Goal: Complete application form: Complete application form

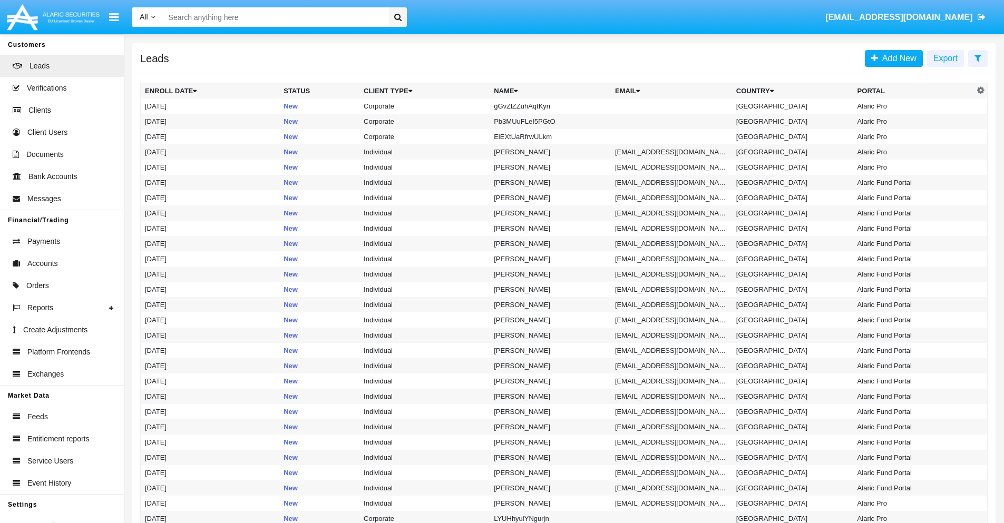
click at [978, 57] on icon at bounding box center [978, 58] width 7 height 8
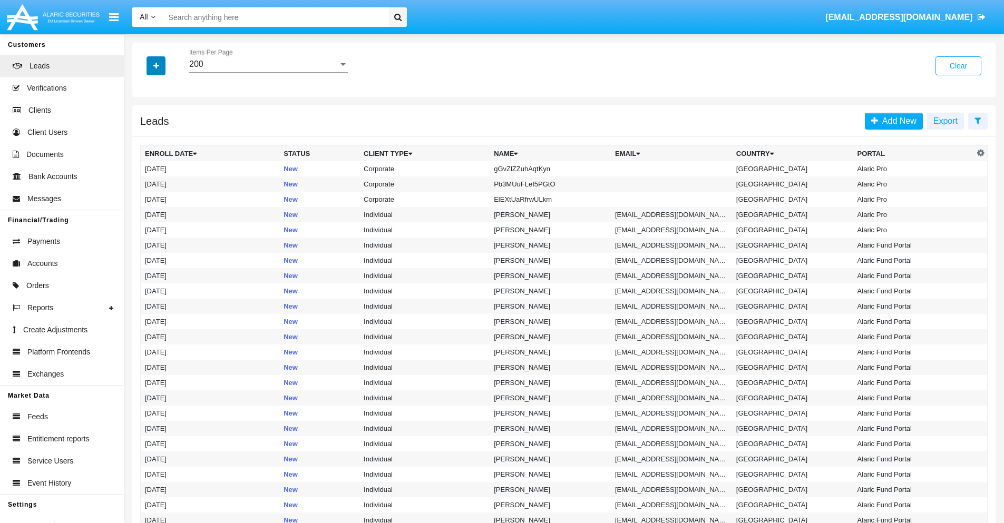
click at [156, 65] on icon "button" at bounding box center [156, 65] width 6 height 7
click at [164, 118] on span "Name" at bounding box center [164, 118] width 23 height 13
click at [145, 122] on input "Name" at bounding box center [144, 122] width 1 height 1
checkbox input "true"
click at [156, 65] on icon "button" at bounding box center [156, 65] width 6 height 7
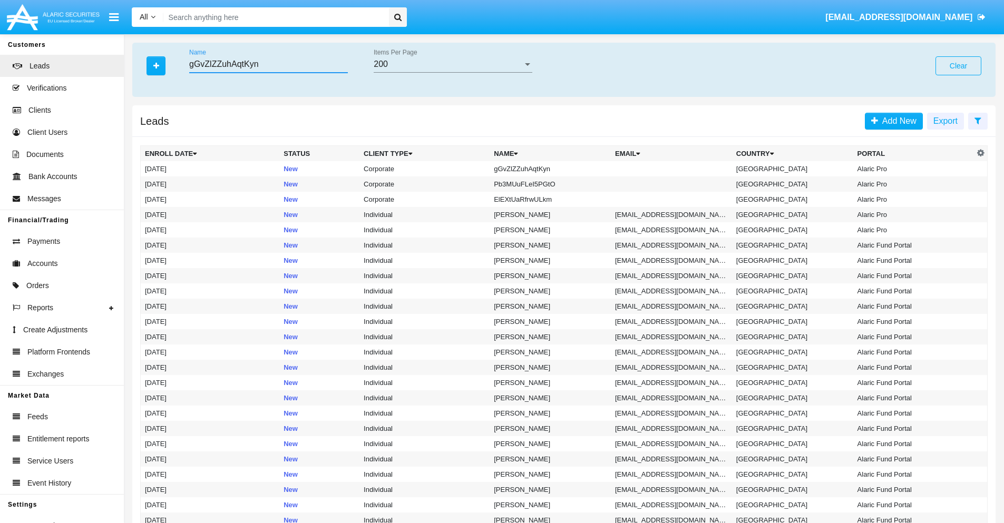
type input "gGvZlZZuhAqtKyn"
click at [555, 169] on td "gGvZlZZuhAqtKyn" at bounding box center [550, 168] width 121 height 15
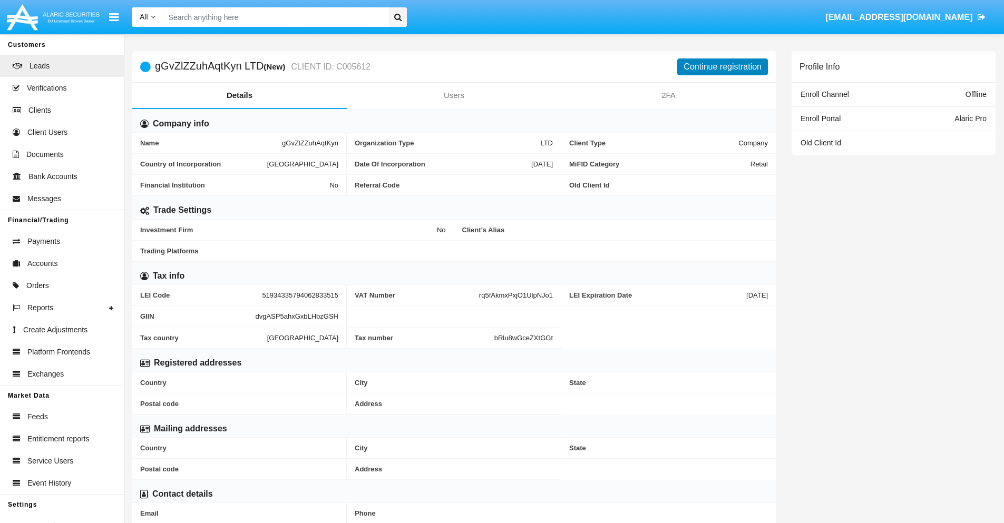
click at [723, 66] on button "Continue registration" at bounding box center [722, 67] width 91 height 17
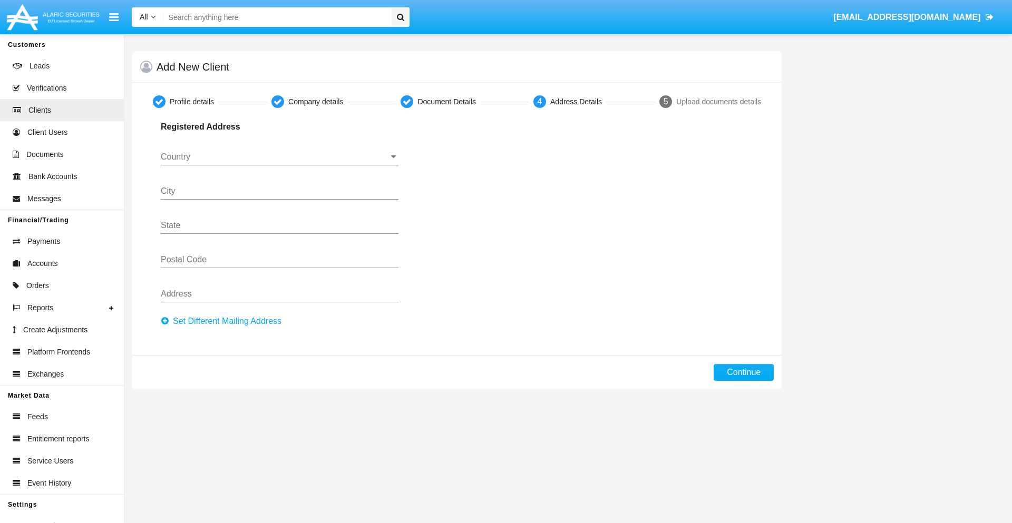
click at [224, 322] on button "Set Different Mailing Address" at bounding box center [224, 321] width 127 height 17
click at [744, 373] on button "Continue" at bounding box center [744, 372] width 60 height 17
click at [224, 322] on button "Set Different Mailing Address" at bounding box center [224, 321] width 127 height 17
type input "!"#$%&'()*+,-./:;<=>?@[\]^_`{|}~"
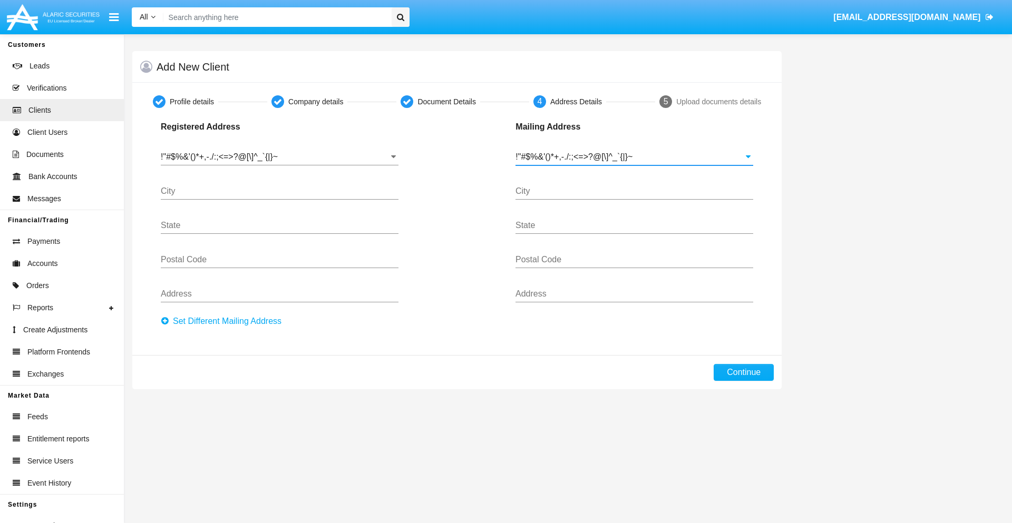
type input "!"#$%&'()*+,-./:;<=>?@[\]^_`{|}~"
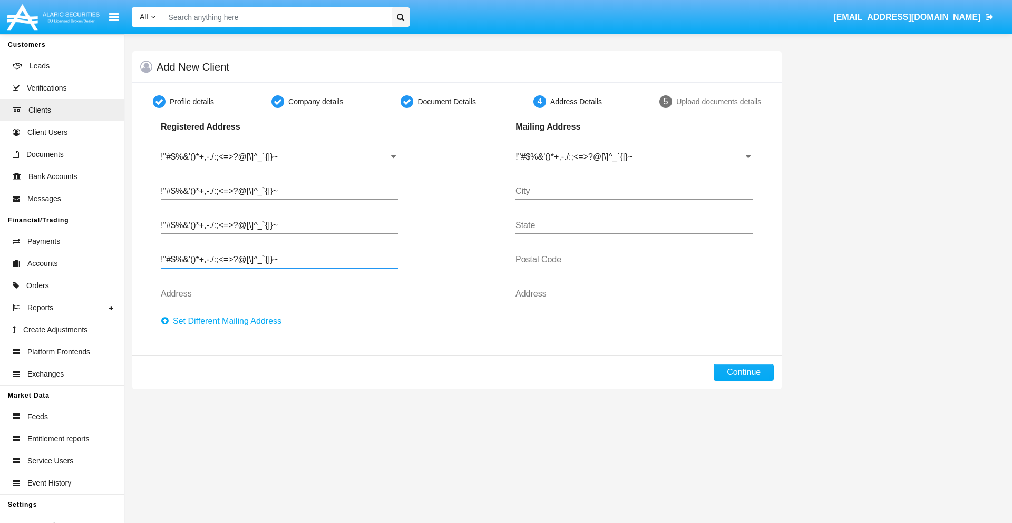
type input "!"#$%&'()*+,-./:;<=>?@[\]^_`{|}~"
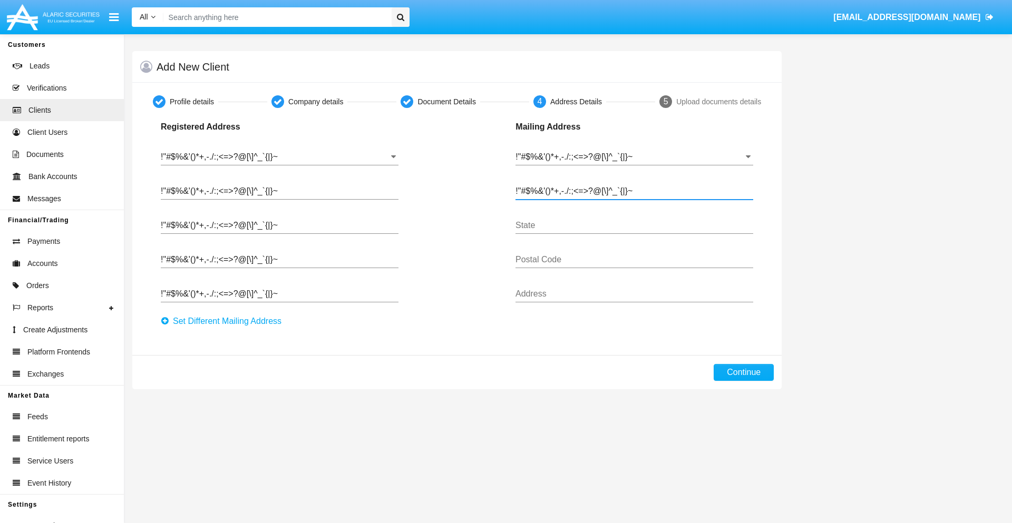
type input "!"#$%&'()*+,-./:;<=>?@[\]^_`{|}~"
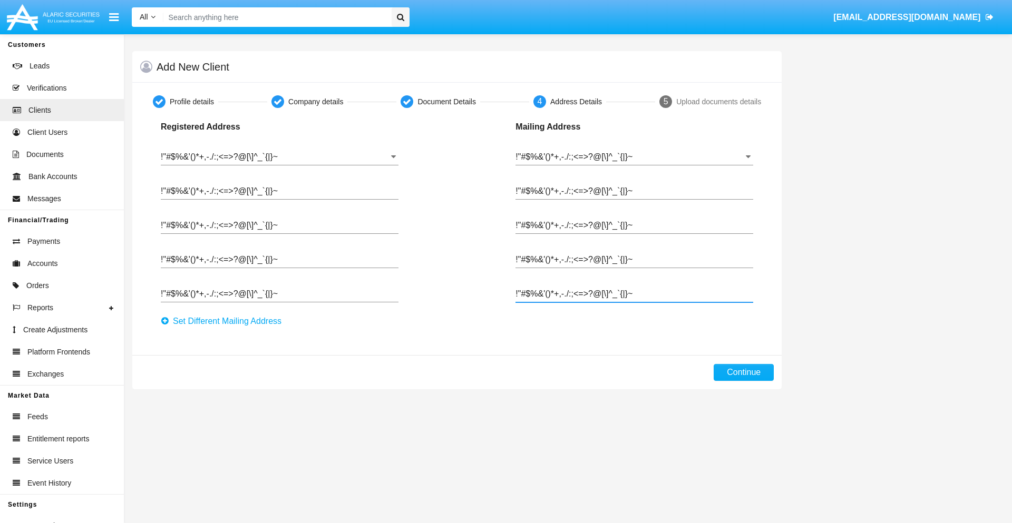
type input "!"#$%&'()*+,-./:;<=>?@[\]^_`{|}~"
click at [744, 373] on button "Continue" at bounding box center [744, 372] width 60 height 17
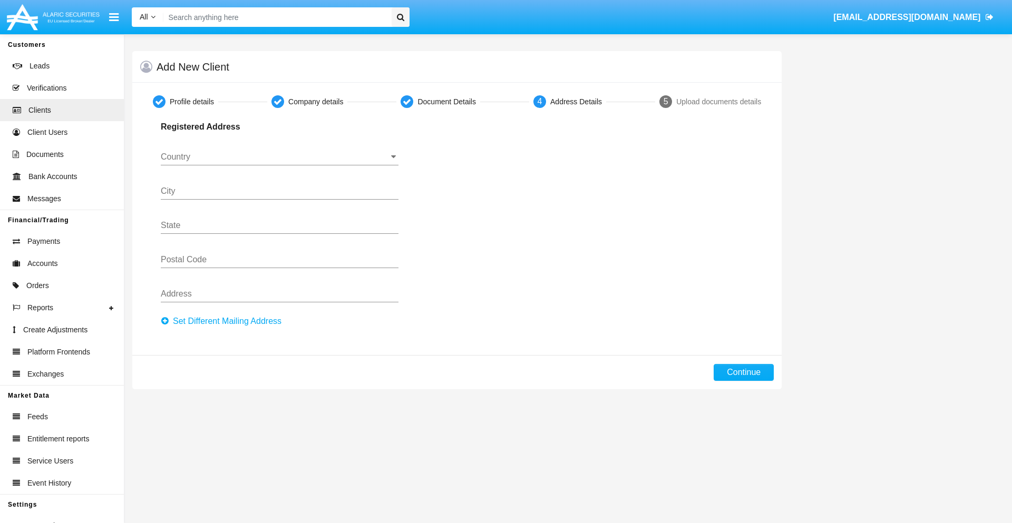
click at [224, 322] on button "Set Different Mailing Address" at bounding box center [224, 321] width 127 height 17
type input "0123456789"
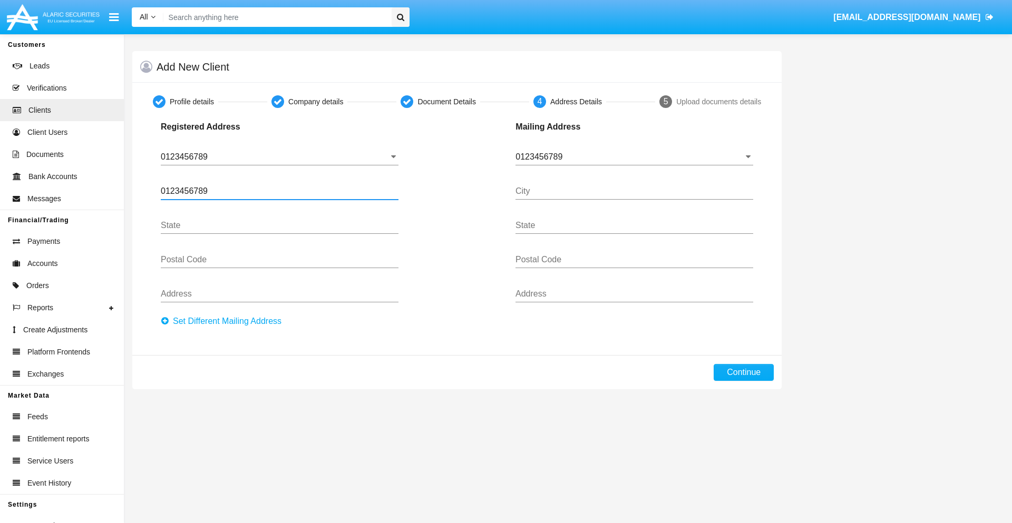
type input "0123456789"
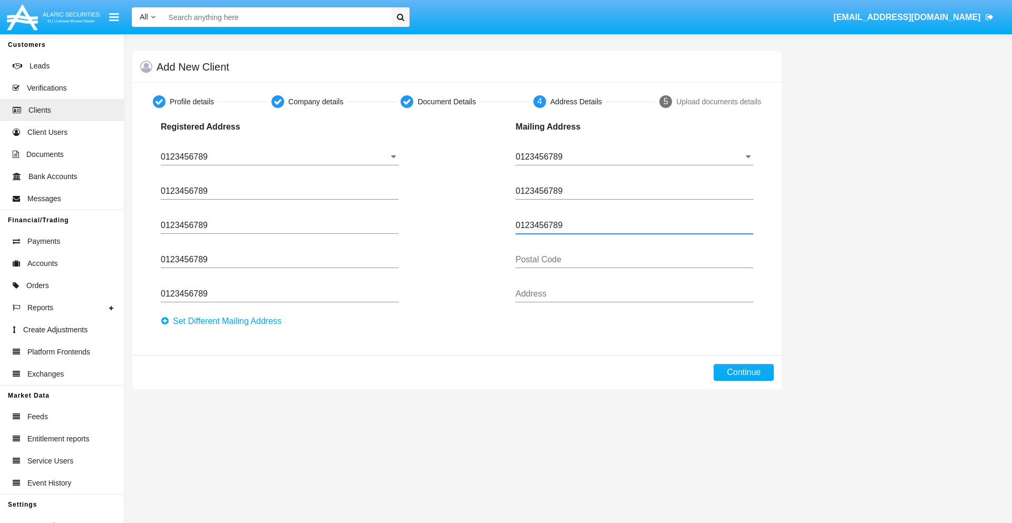
type input "0123456789"
click at [744, 373] on button "Continue" at bounding box center [744, 372] width 60 height 17
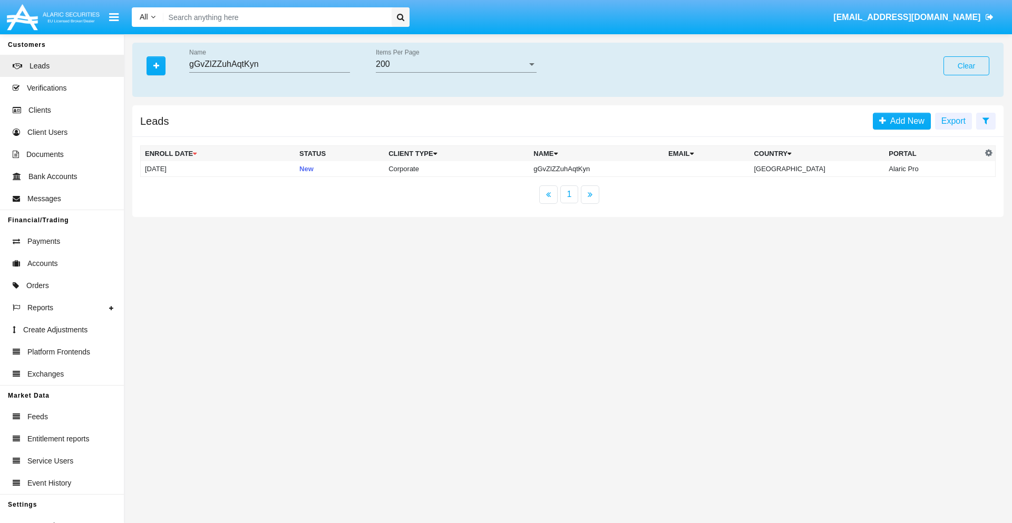
click at [966, 66] on button "Clear" at bounding box center [967, 65] width 46 height 19
click at [156, 65] on icon "button" at bounding box center [156, 65] width 6 height 7
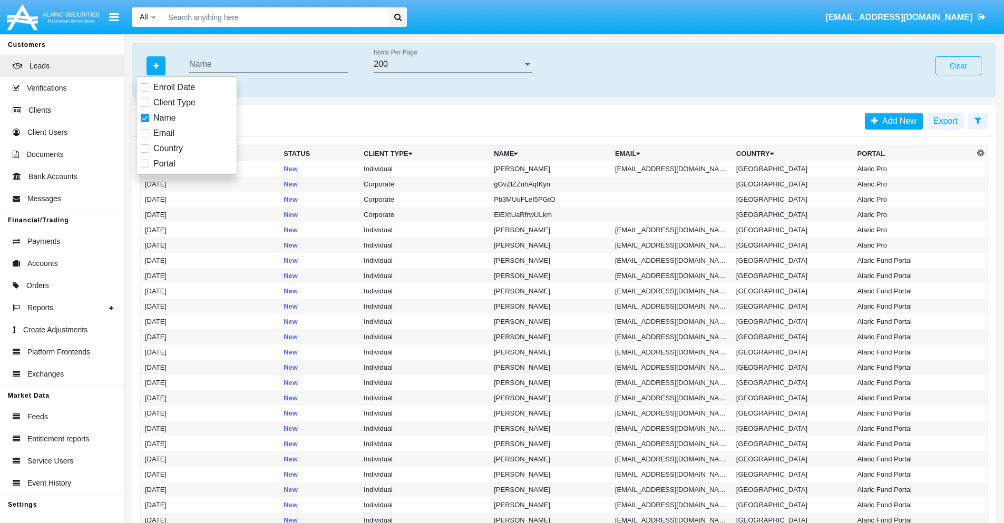
click at [164, 133] on span "Email" at bounding box center [163, 133] width 21 height 13
click at [145, 138] on input "Email" at bounding box center [144, 138] width 1 height 1
checkbox input "true"
click at [156, 65] on icon "button" at bounding box center [156, 65] width 6 height 7
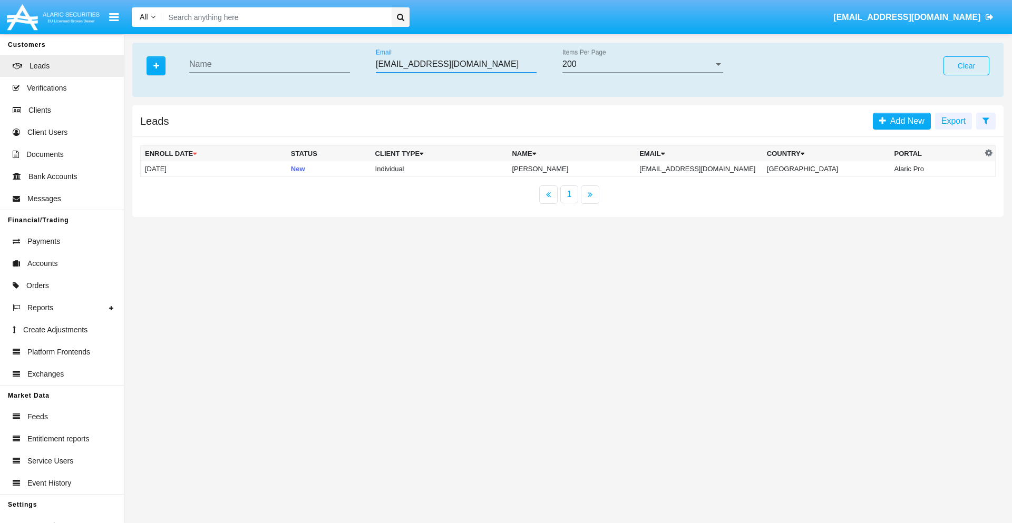
type input "zgnwt20zhey@jsosct4bhs.us"
click at [710, 169] on td "zgnwt20zhey@jsosct4bhs.us" at bounding box center [699, 169] width 128 height 16
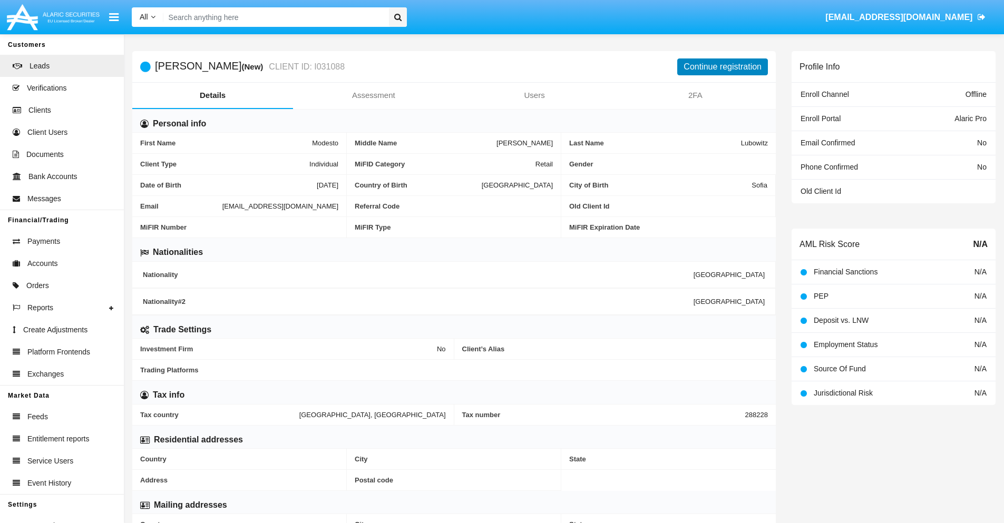
click at [723, 66] on button "Continue registration" at bounding box center [722, 67] width 91 height 17
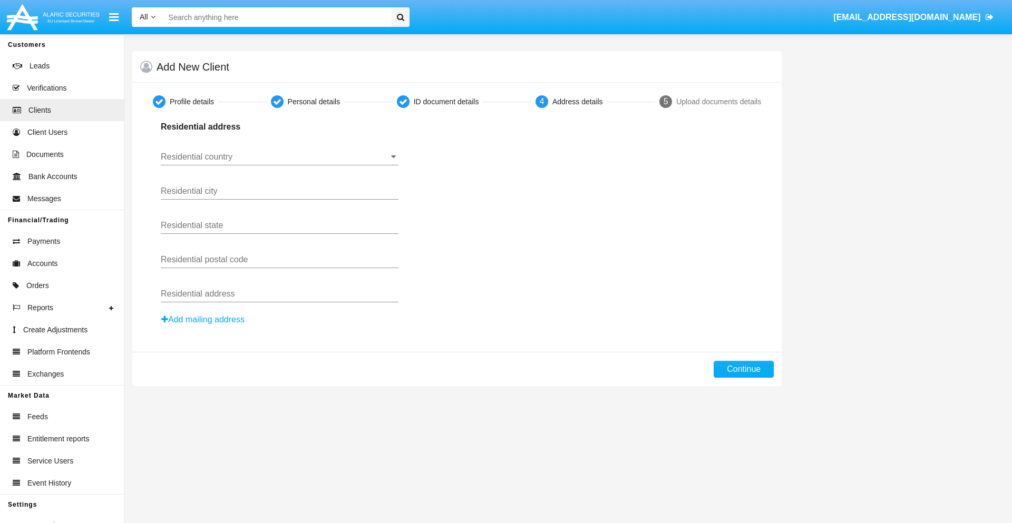
click at [203, 320] on button "Add mailing address" at bounding box center [203, 320] width 84 height 14
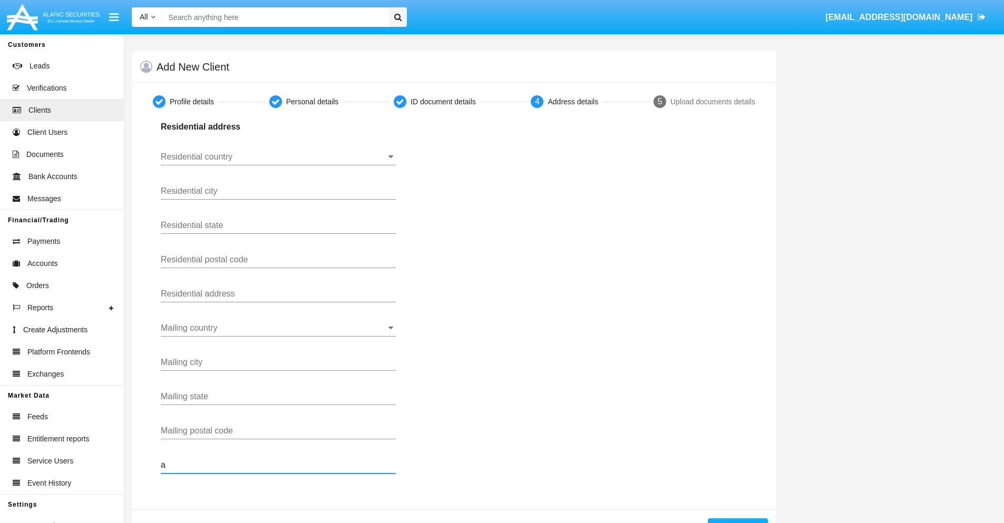
type input "a"
click at [738, 521] on button "Continue" at bounding box center [738, 527] width 60 height 17
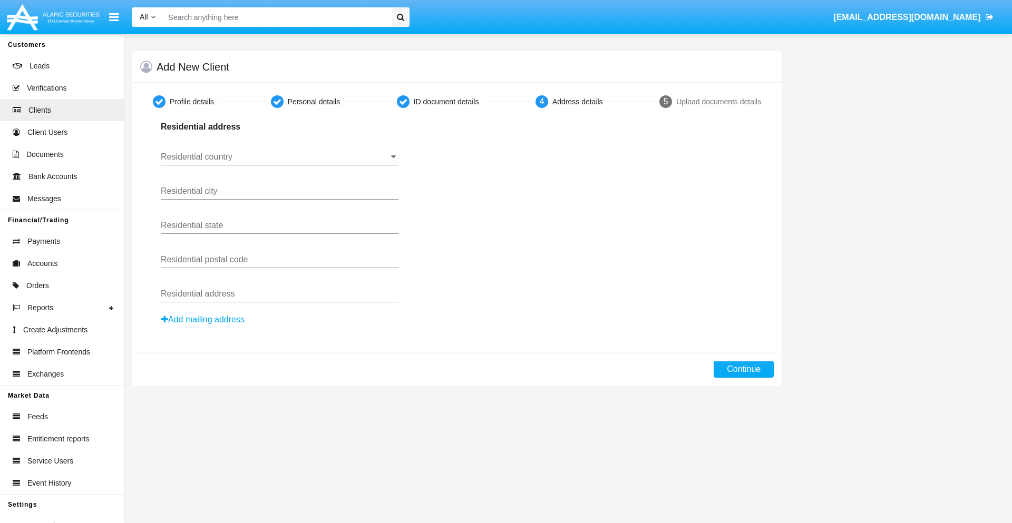
click at [203, 320] on button "Add mailing address" at bounding box center [203, 320] width 84 height 14
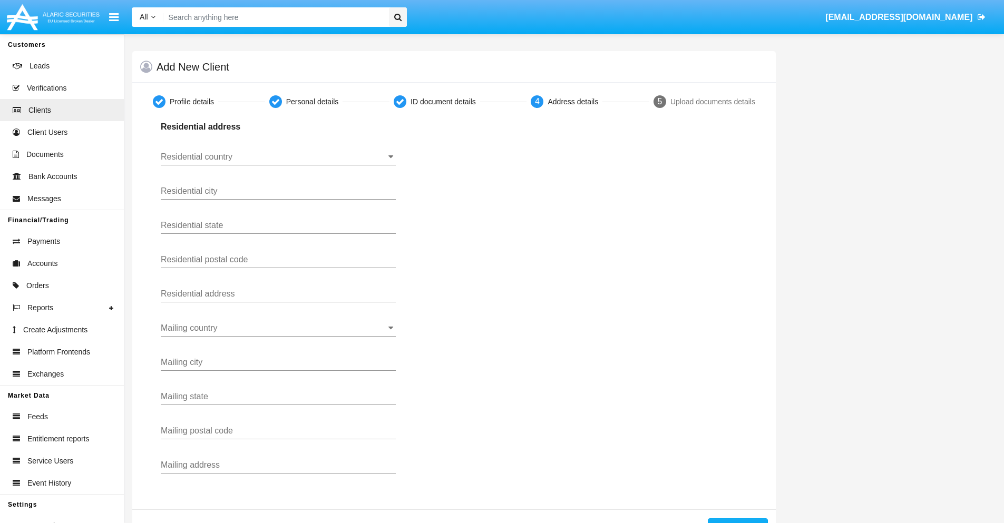
scroll to position [37, 0]
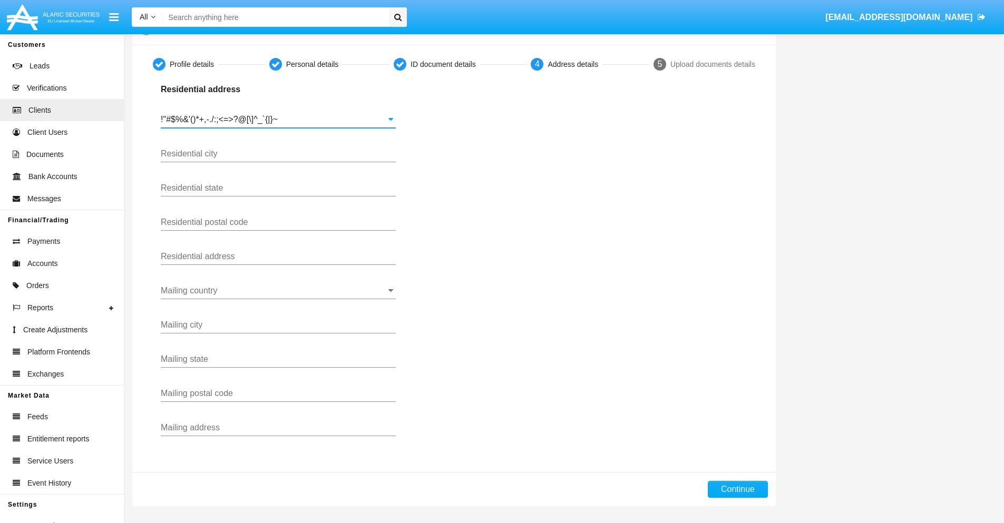
type input "!"#$%&'()*+,-./:;<=>?@[\]^_`{|}~"
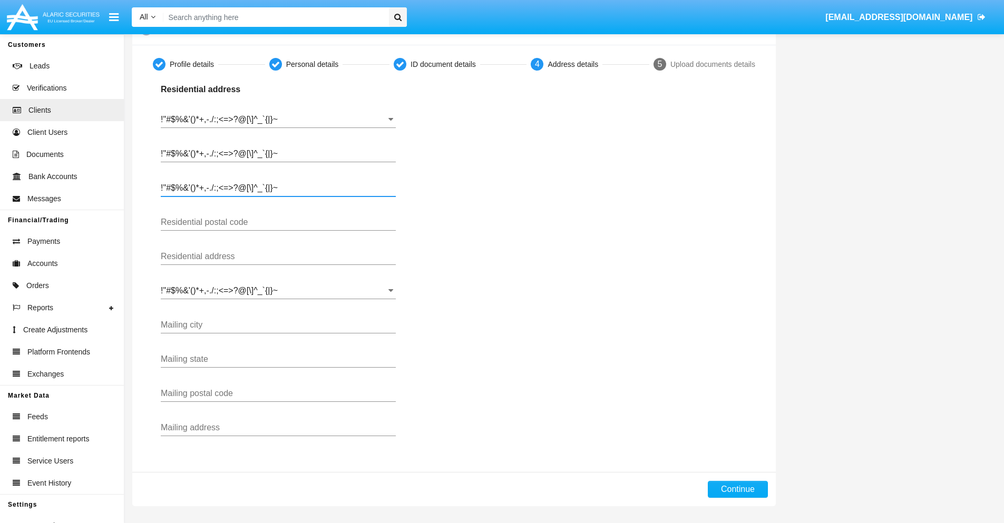
type input "!"#$%&'()*+,-./:;<=>?@[\]^_`{|}~"
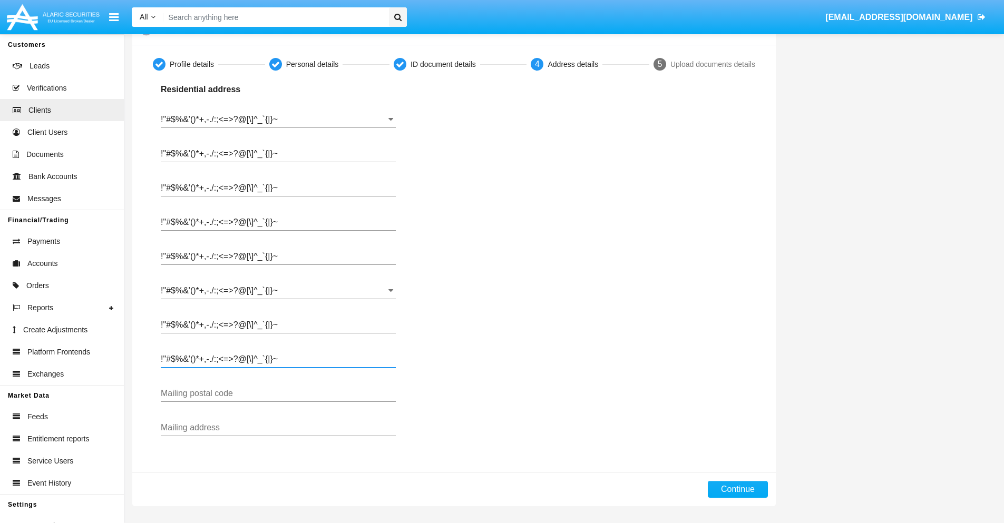
type input "!"#$%&'()*+,-./:;<=>?@[\]^_`{|}~"
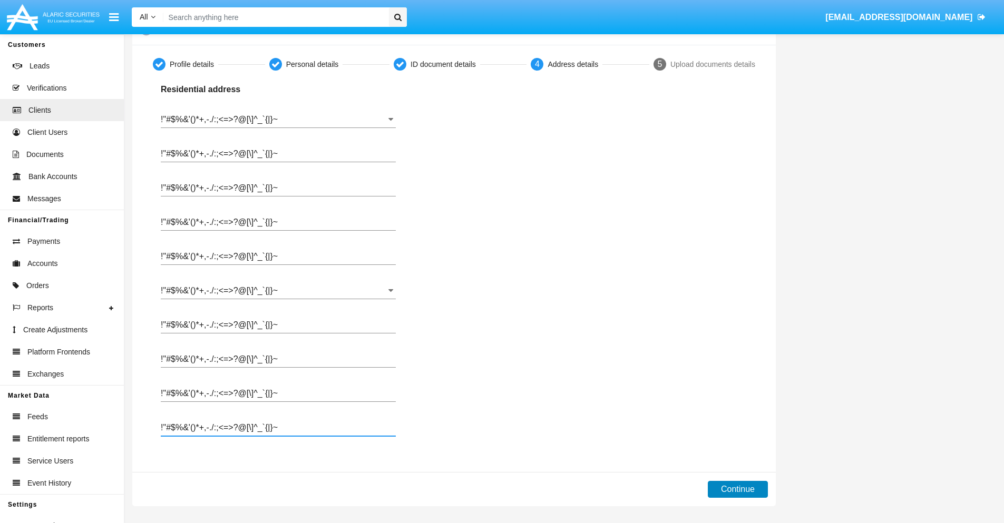
click at [738, 490] on button "Continue" at bounding box center [738, 489] width 60 height 17
